Goal: Information Seeking & Learning: Learn about a topic

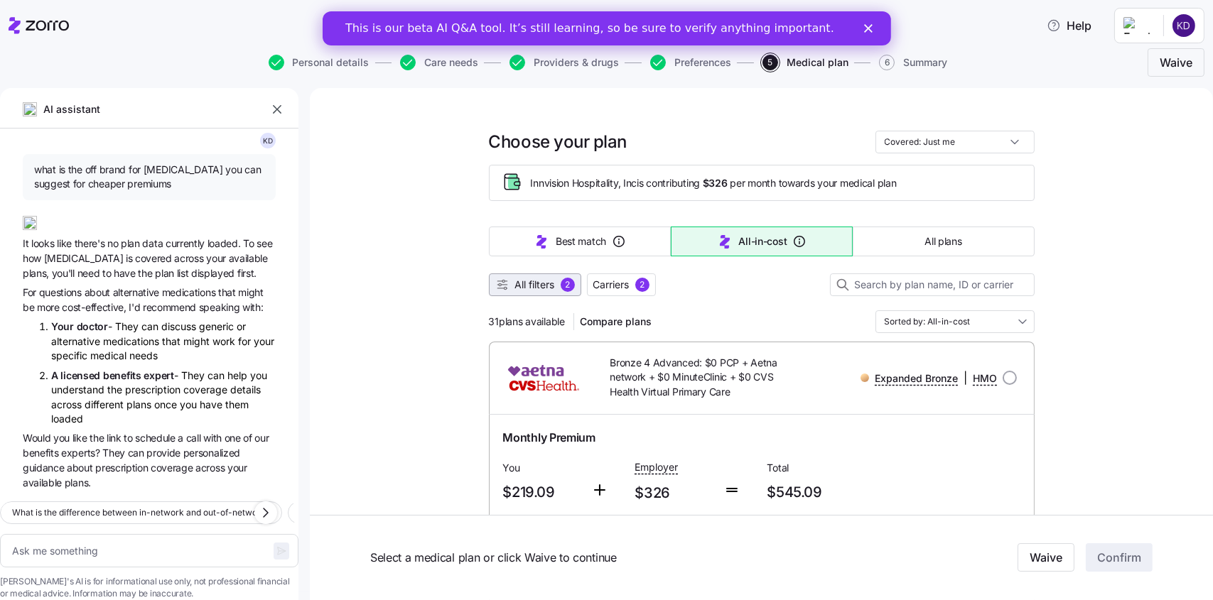
click at [519, 285] on span "All filters" at bounding box center [535, 285] width 40 height 14
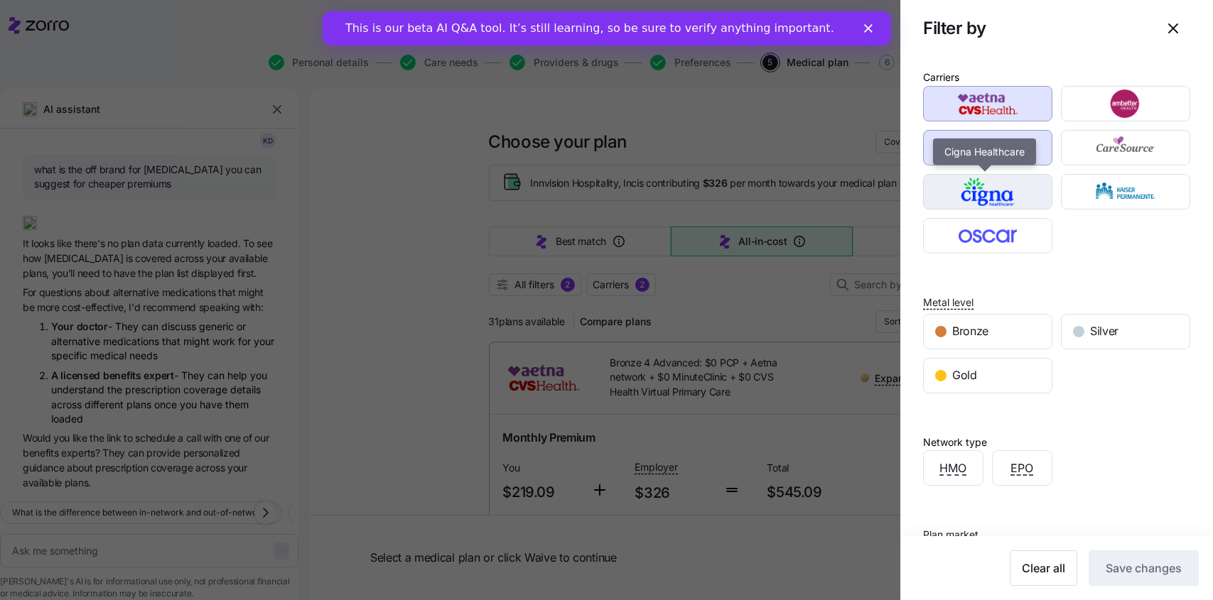
click at [989, 192] on img "button" at bounding box center [988, 192] width 104 height 28
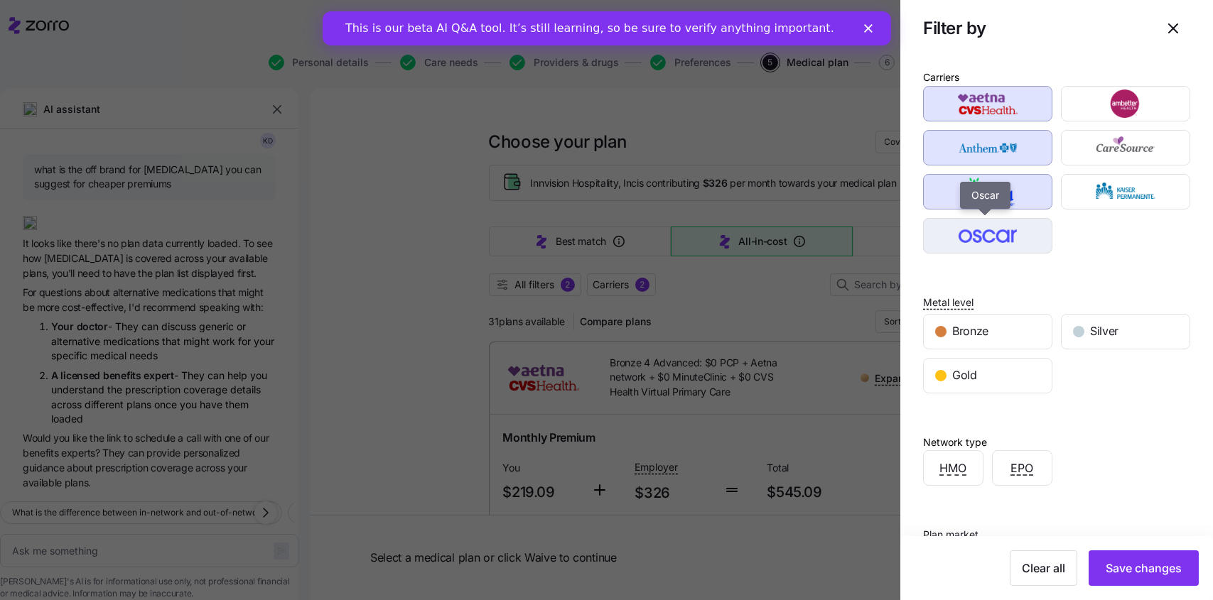
click at [986, 226] on img "button" at bounding box center [988, 236] width 104 height 28
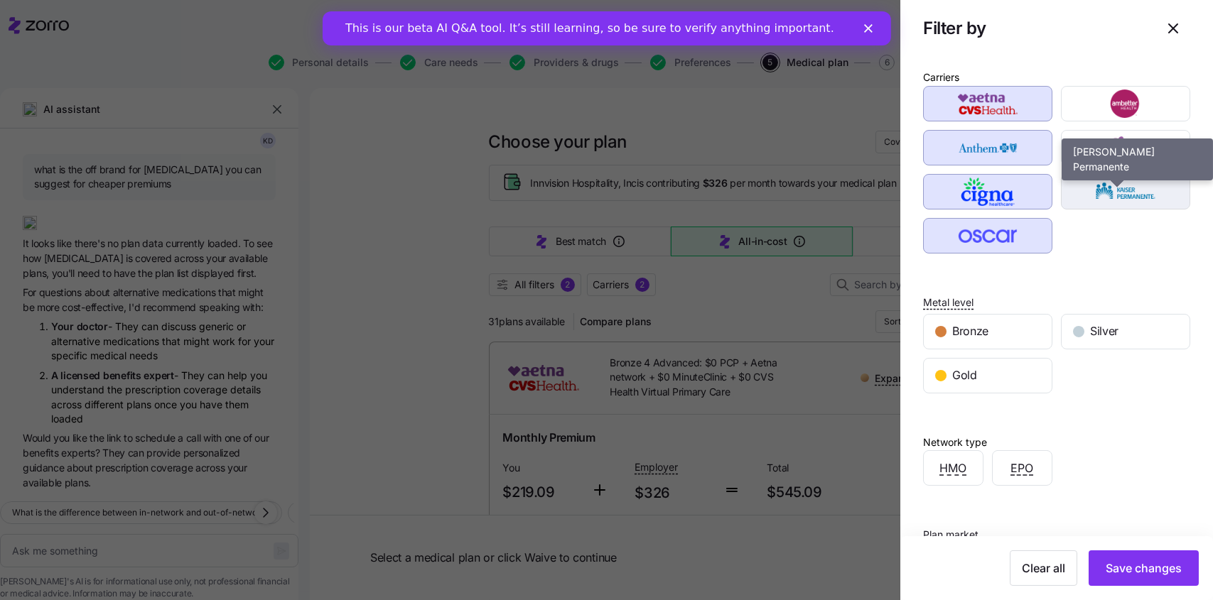
click at [1082, 180] on img "button" at bounding box center [1126, 192] width 104 height 28
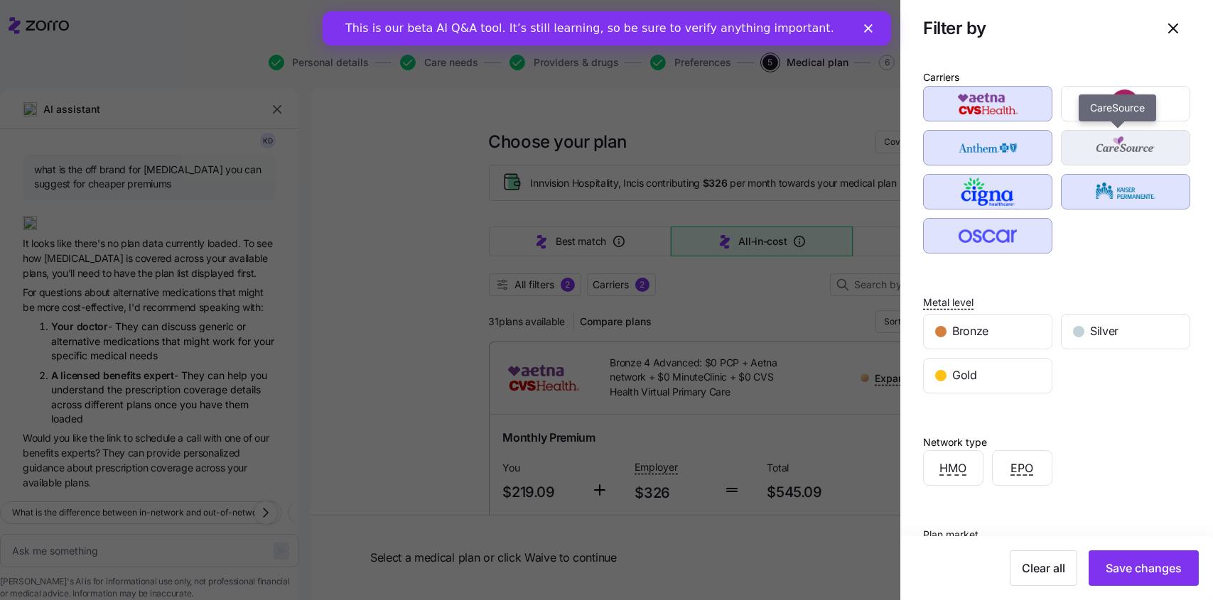
click at [1084, 140] on img "button" at bounding box center [1126, 148] width 104 height 28
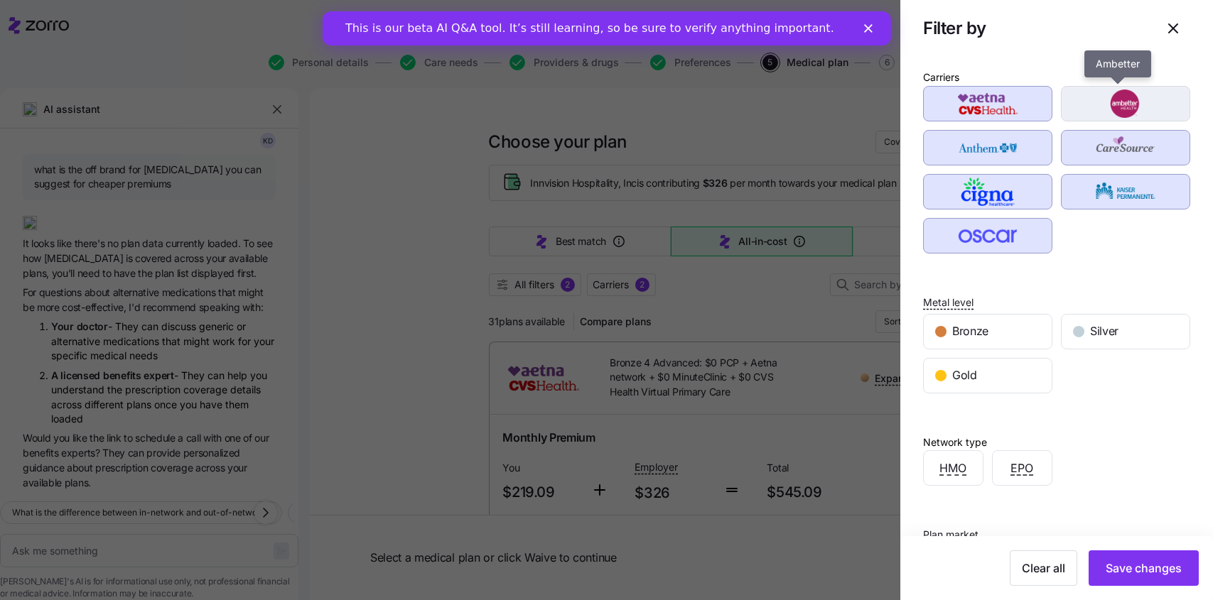
click at [1087, 104] on img "button" at bounding box center [1126, 104] width 104 height 28
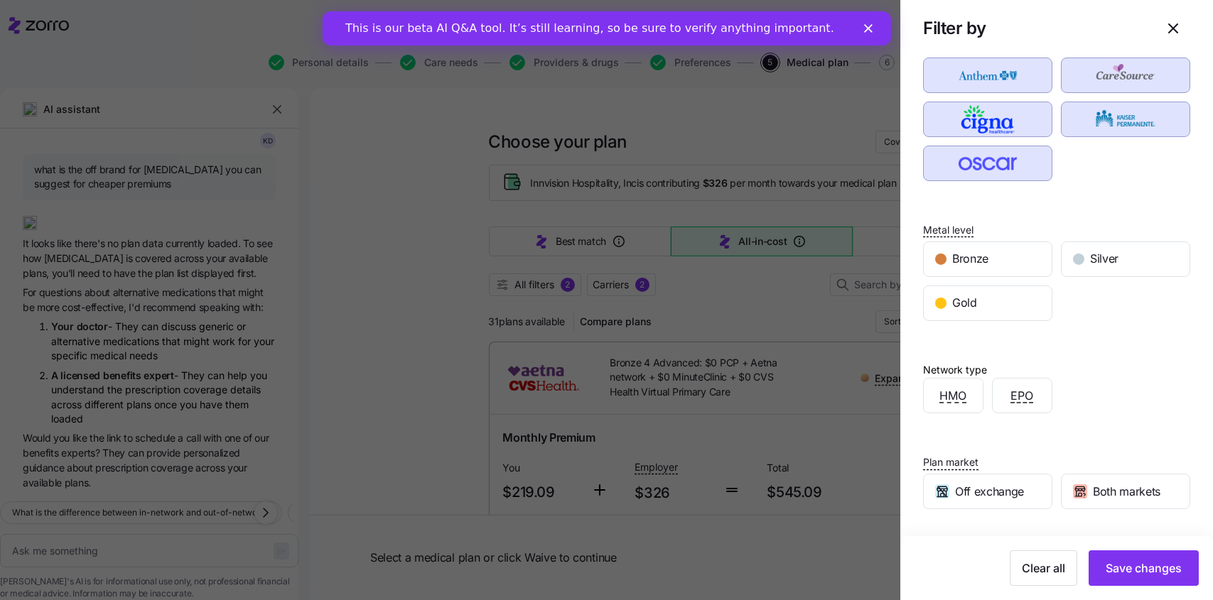
scroll to position [163, 0]
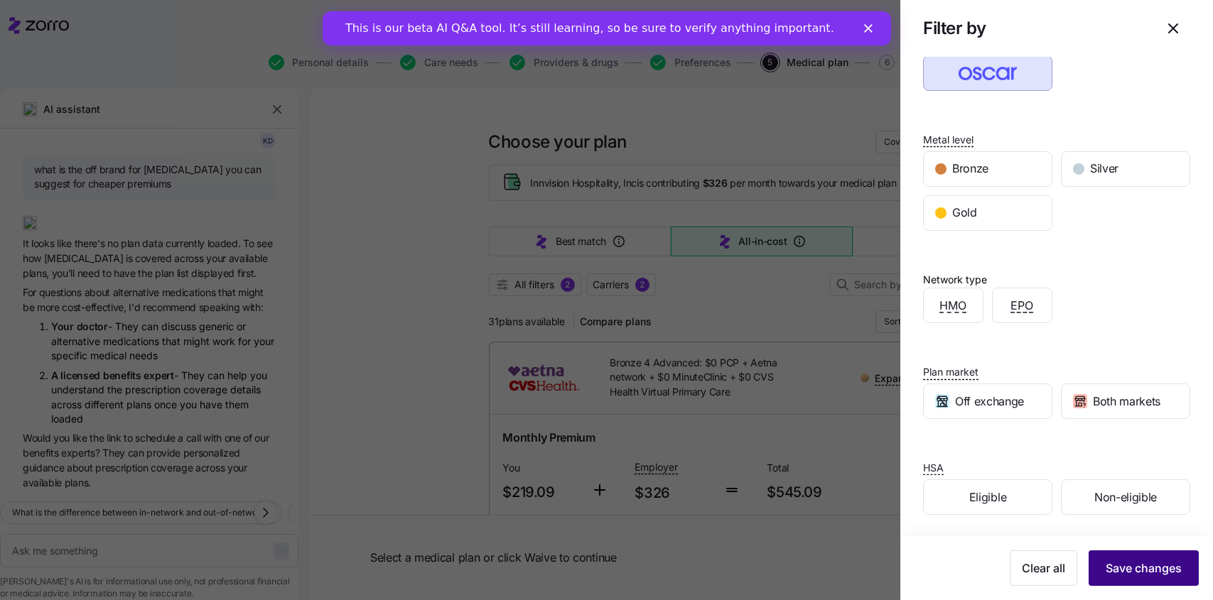
click at [1138, 566] on span "Save changes" at bounding box center [1144, 568] width 76 height 17
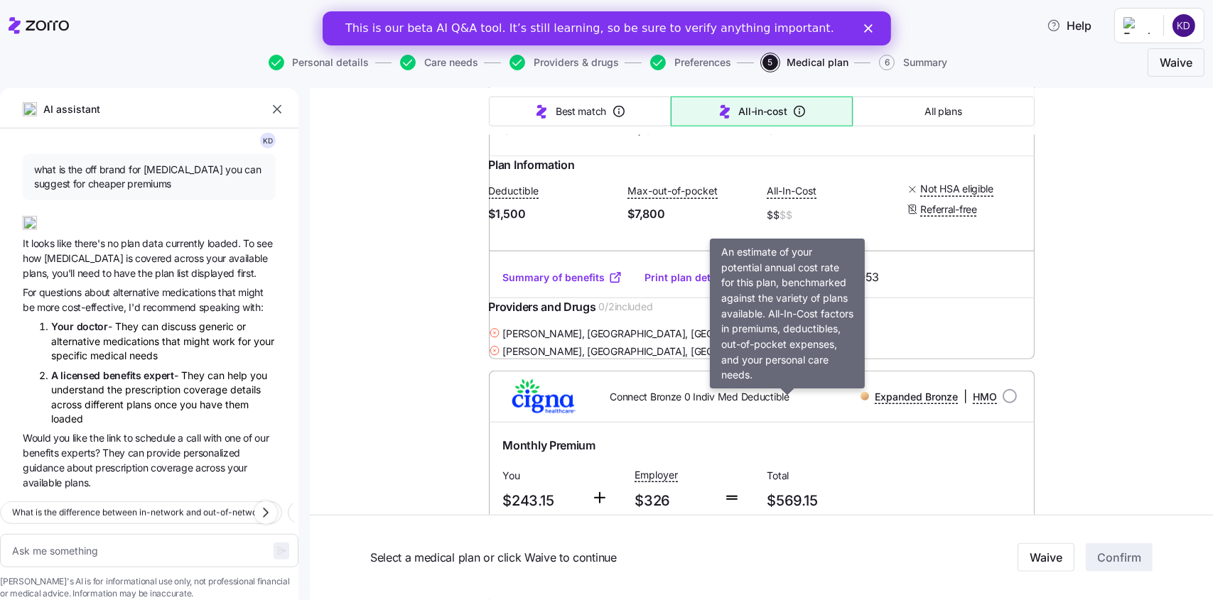
scroll to position [2558, 0]
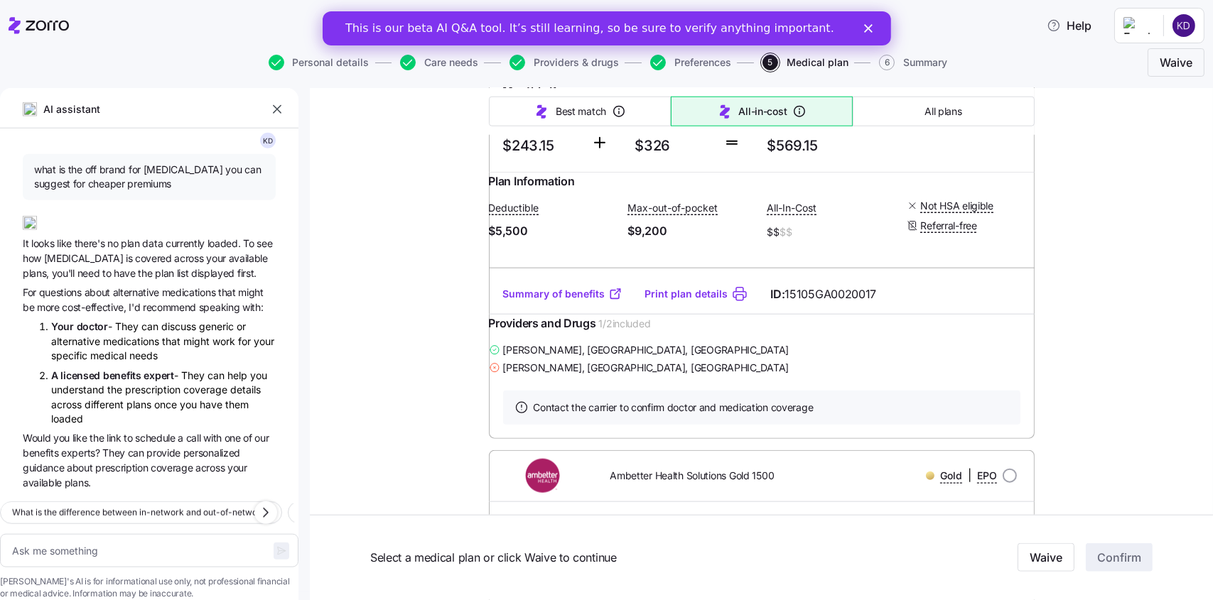
click at [868, 27] on polygon "Close" at bounding box center [867, 28] width 9 height 9
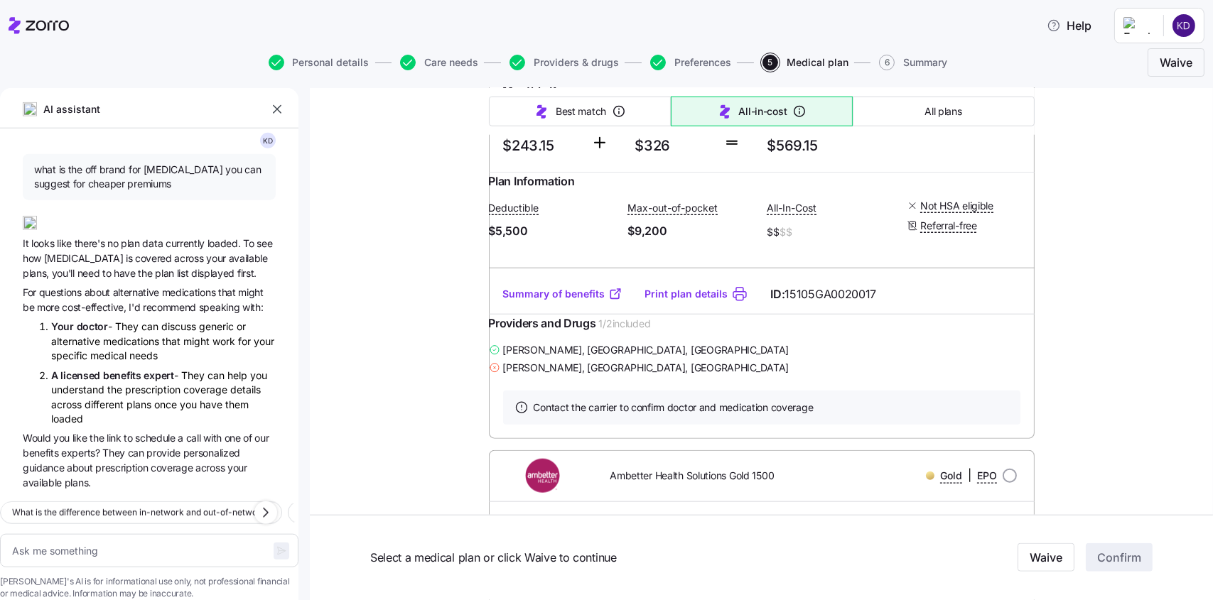
click at [276, 107] on icon "button" at bounding box center [277, 109] width 14 height 14
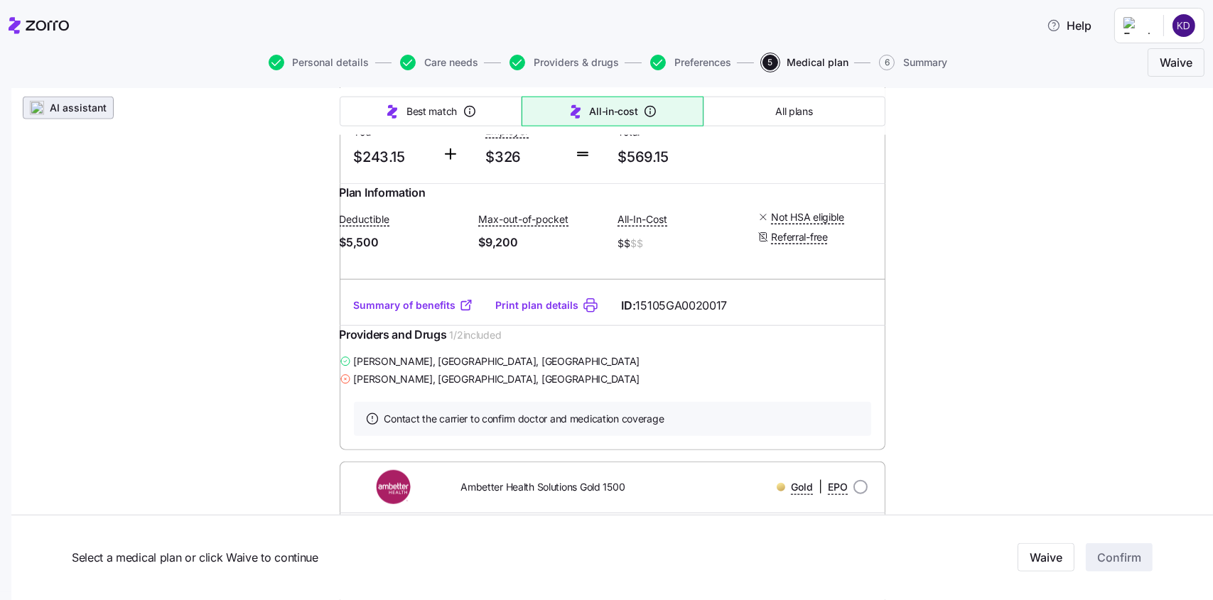
click at [90, 112] on span "AI assistant" at bounding box center [78, 108] width 57 height 14
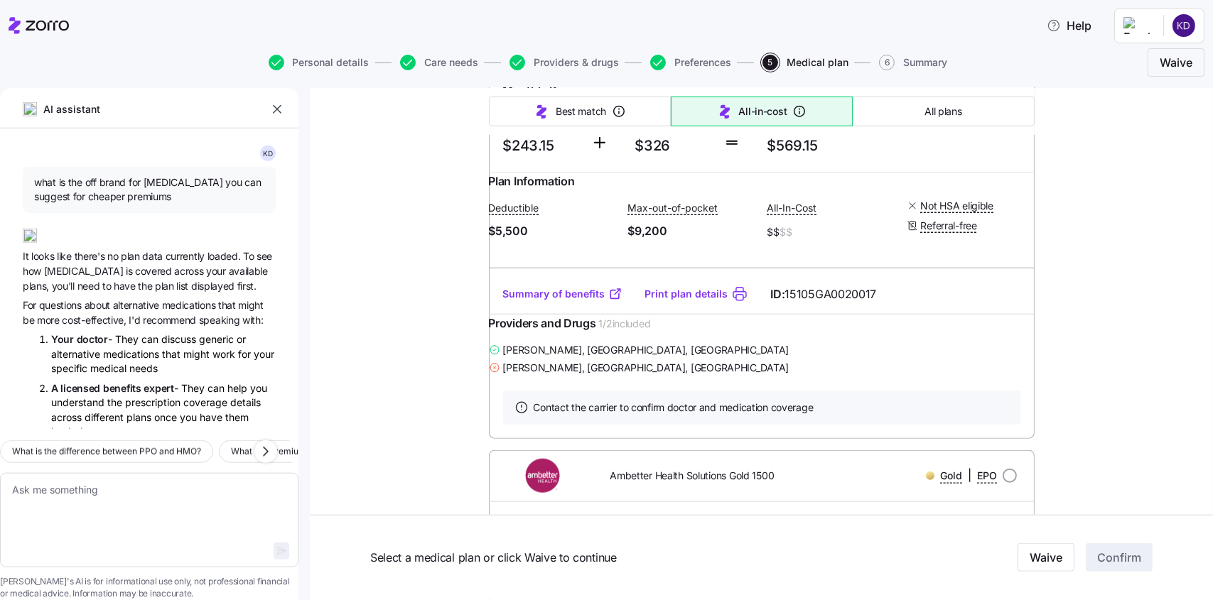
type textarea "x"
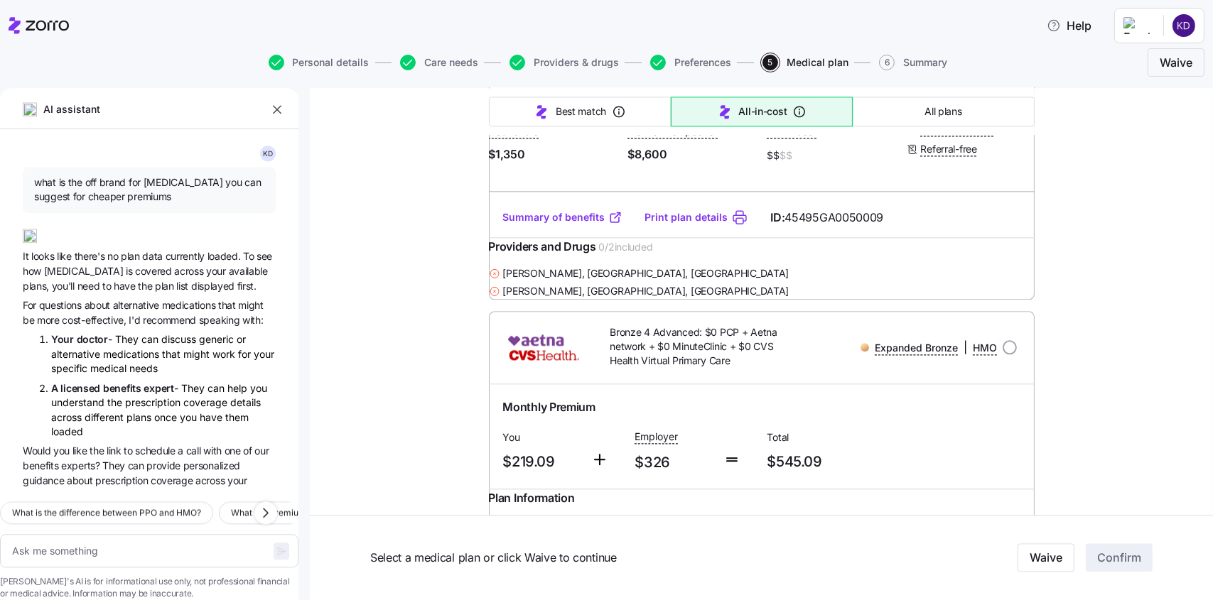
scroll to position [5685, 0]
